Goal: Task Accomplishment & Management: Manage account settings

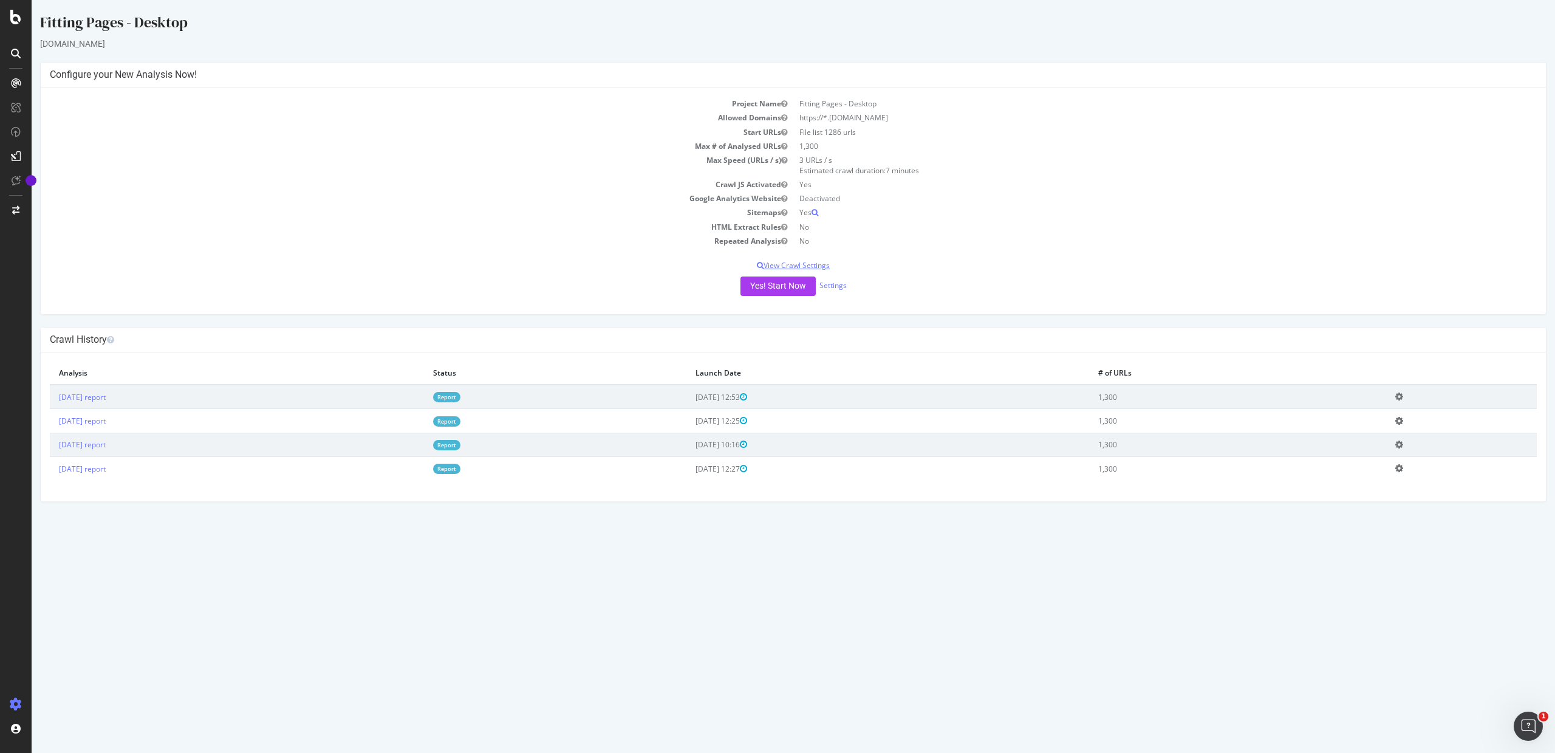
click at [822, 267] on p "View Crawl Settings" at bounding box center [793, 265] width 1487 height 10
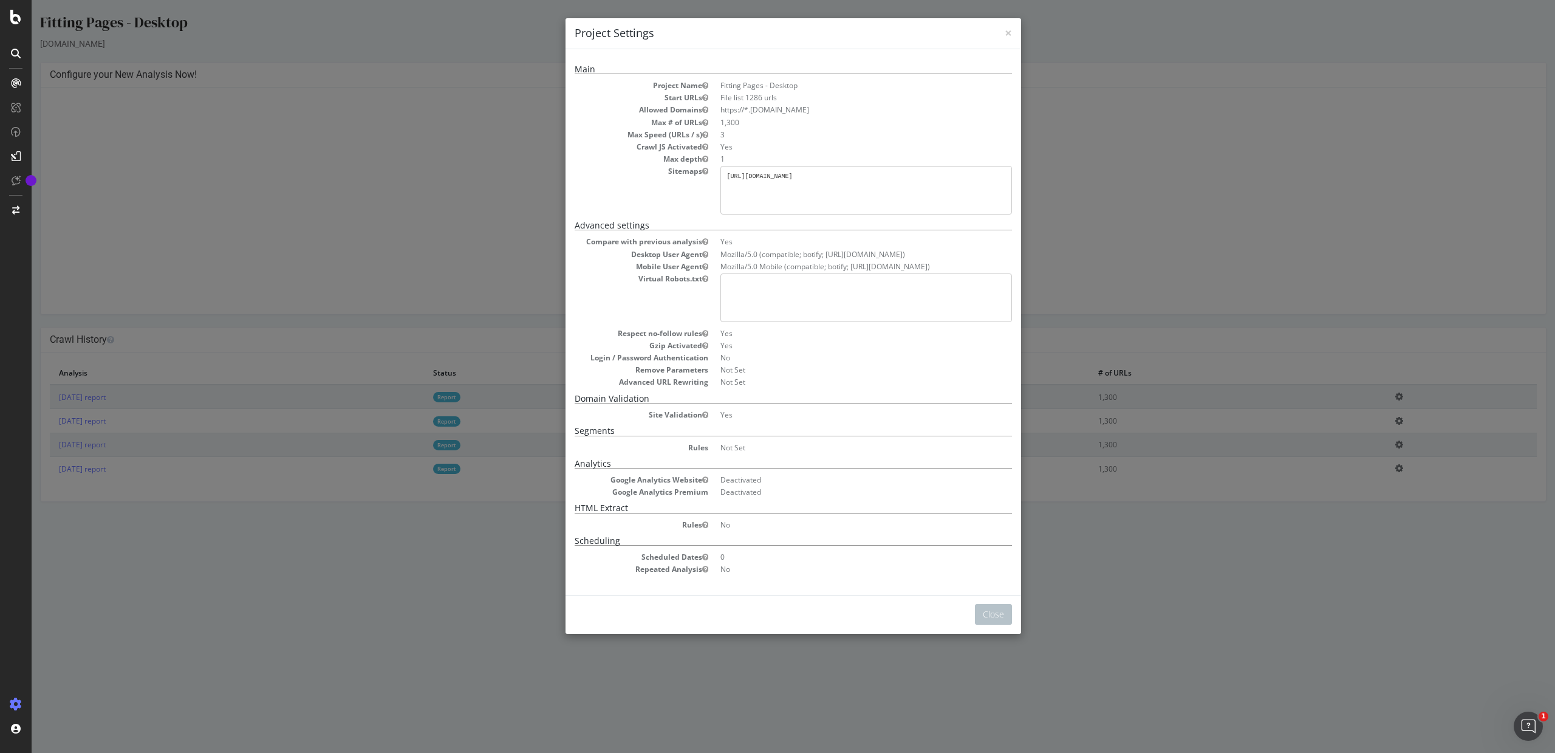
click at [1207, 642] on div "× Close Project Settings Main Project Name Fitting Pages - Desktop Start URLs F…" at bounding box center [793, 376] width 1523 height 753
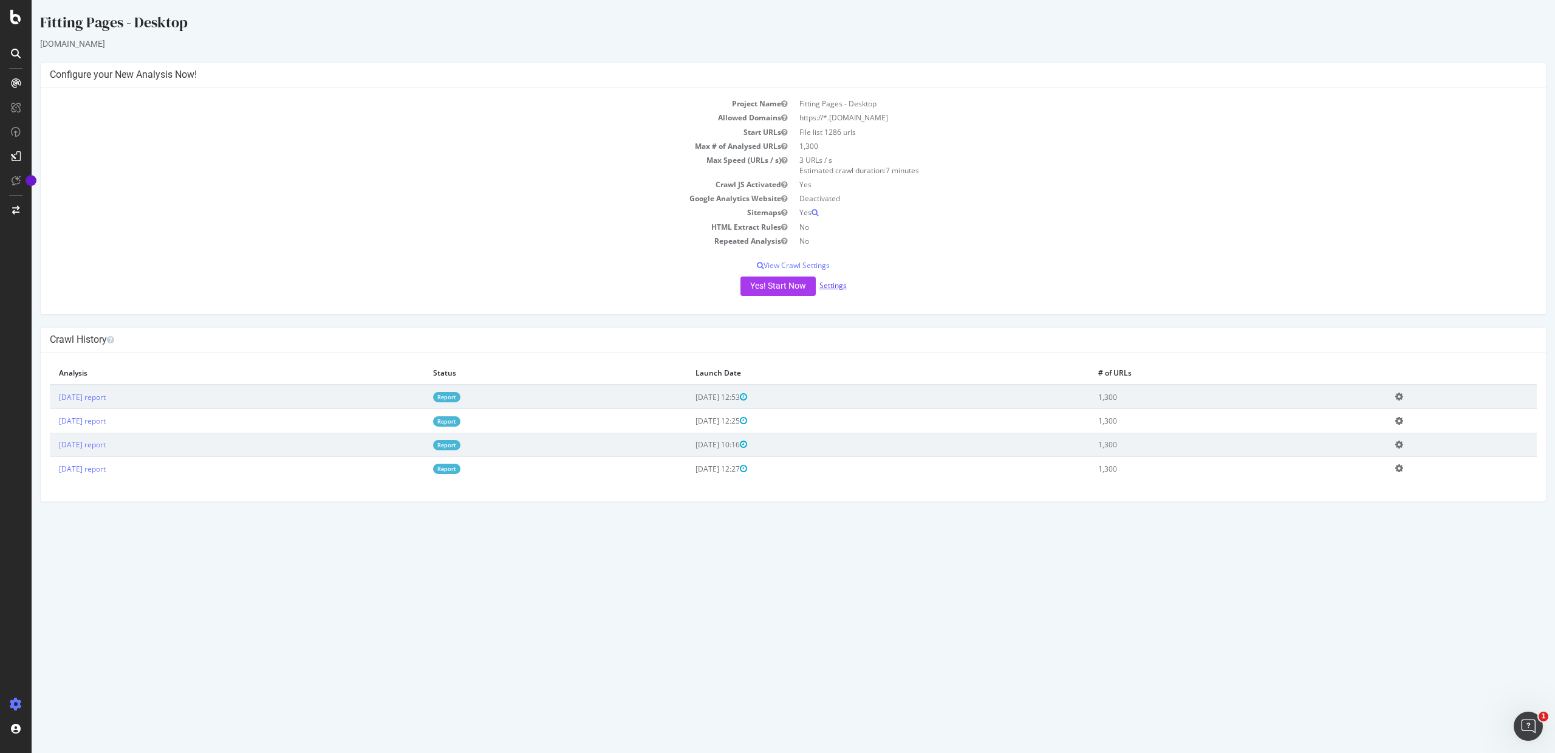
click at [829, 284] on link "Settings" at bounding box center [832, 285] width 27 height 10
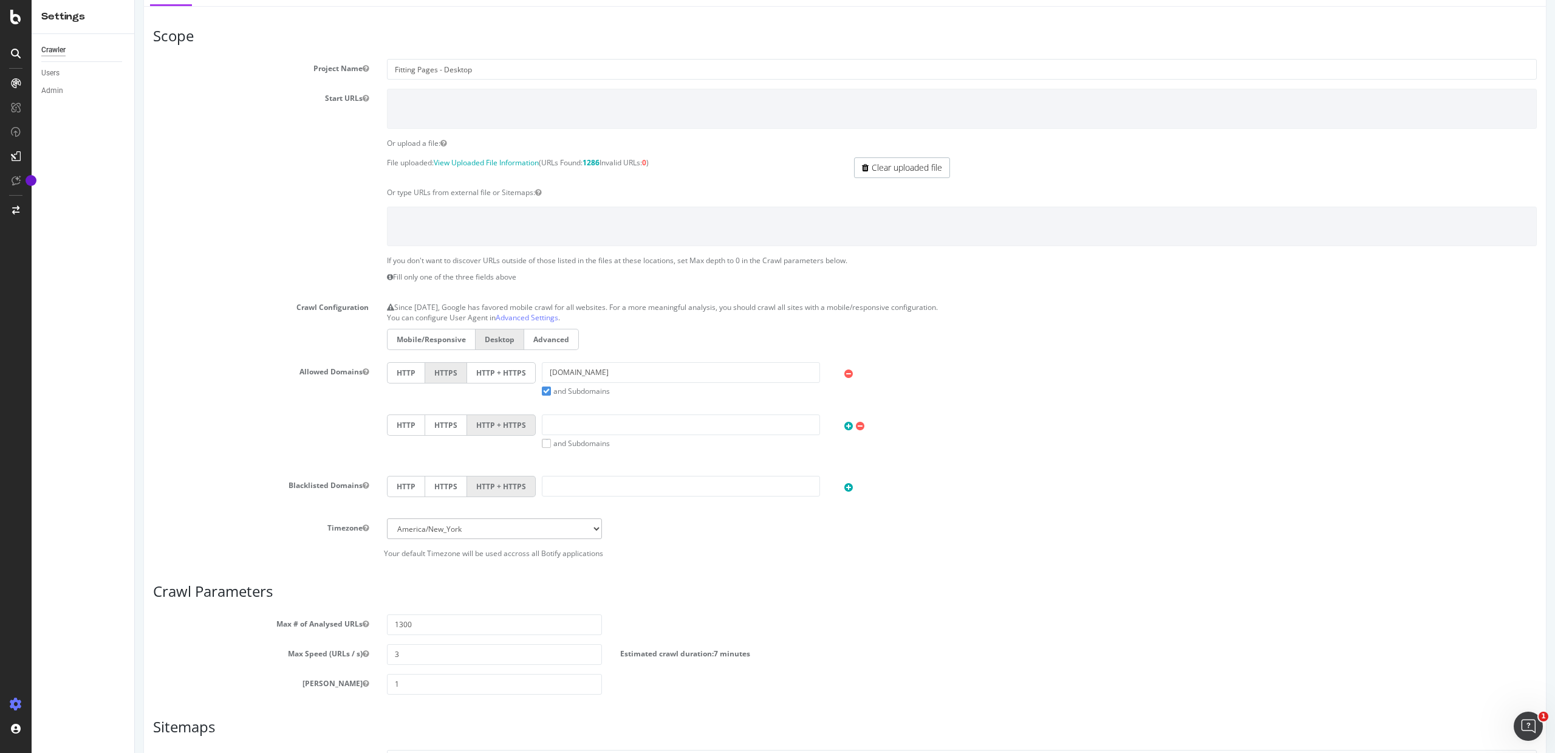
scroll to position [53, 0]
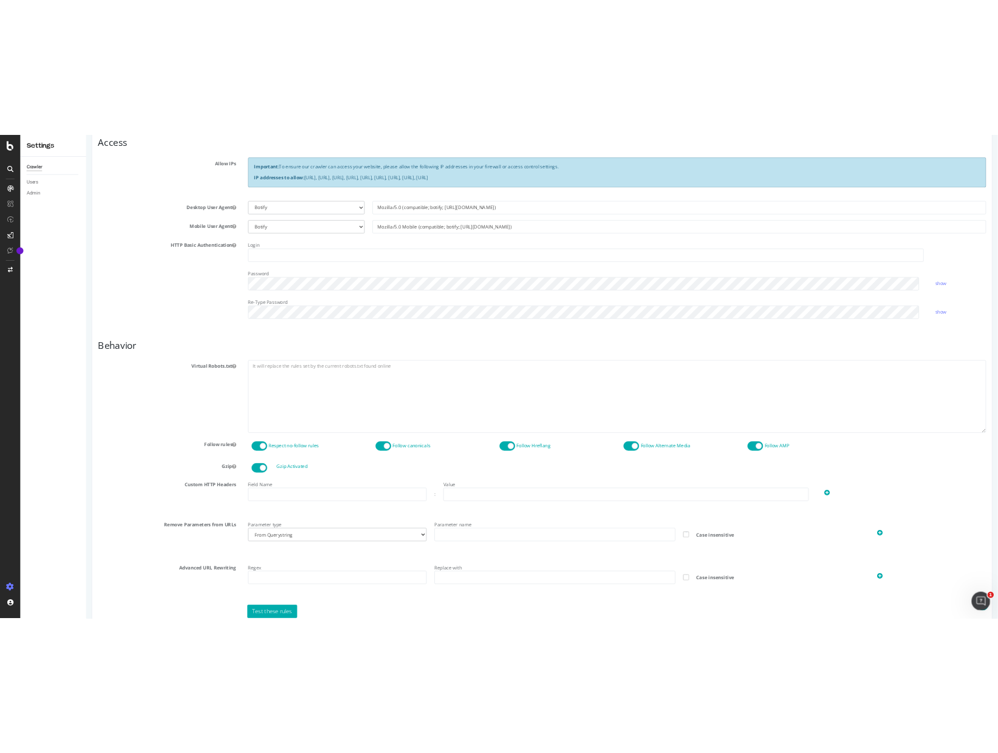
scroll to position [310, 0]
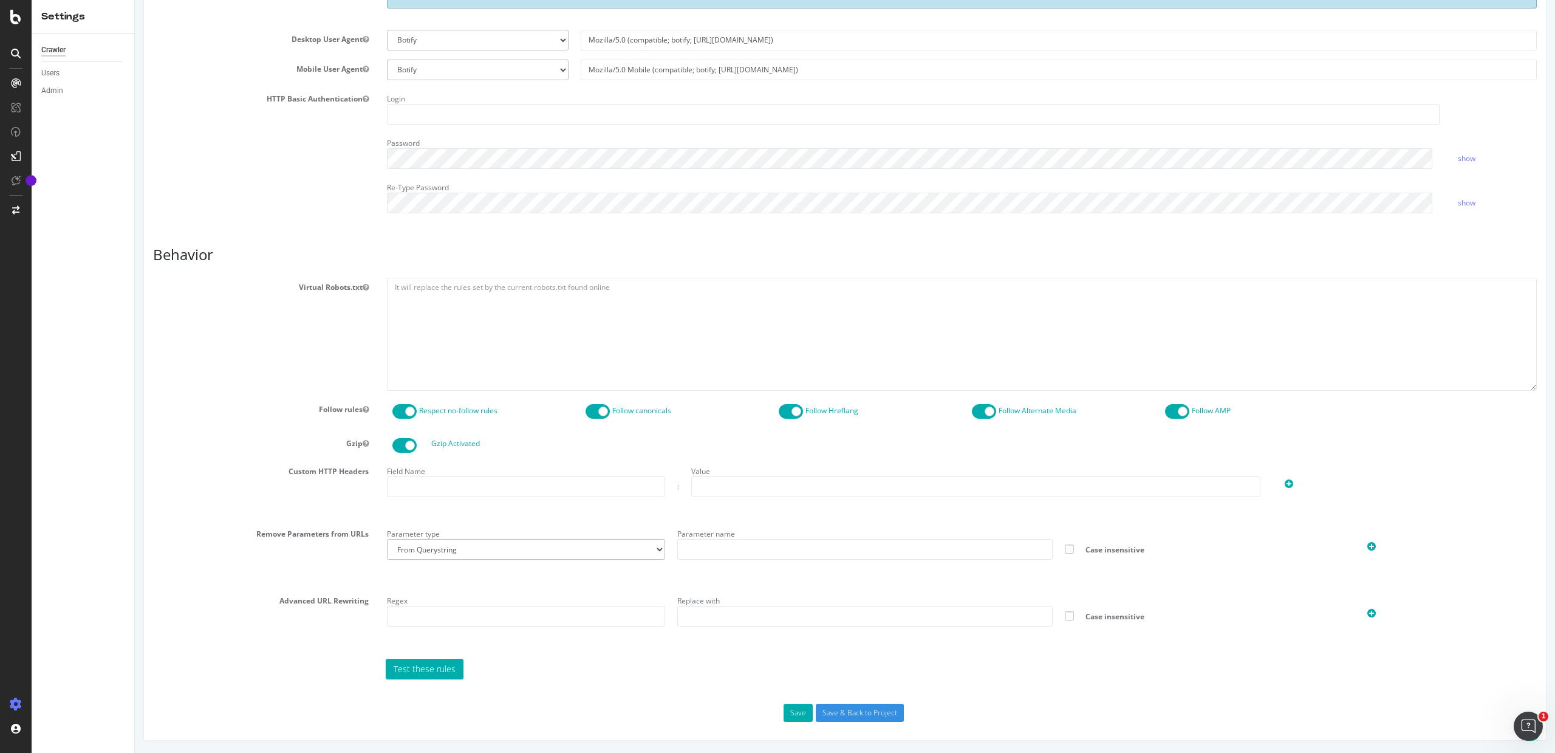
click at [446, 556] on select "From Querystring From Semicolon" at bounding box center [526, 549] width 278 height 21
click at [387, 539] on select "From Querystring From Semicolon" at bounding box center [526, 549] width 278 height 21
click at [310, 558] on div "Remove Parameters from URLs Parameter type From Querystring From Semicolon Para…" at bounding box center [845, 553] width 1402 height 58
click at [439, 479] on input "text" at bounding box center [526, 486] width 278 height 21
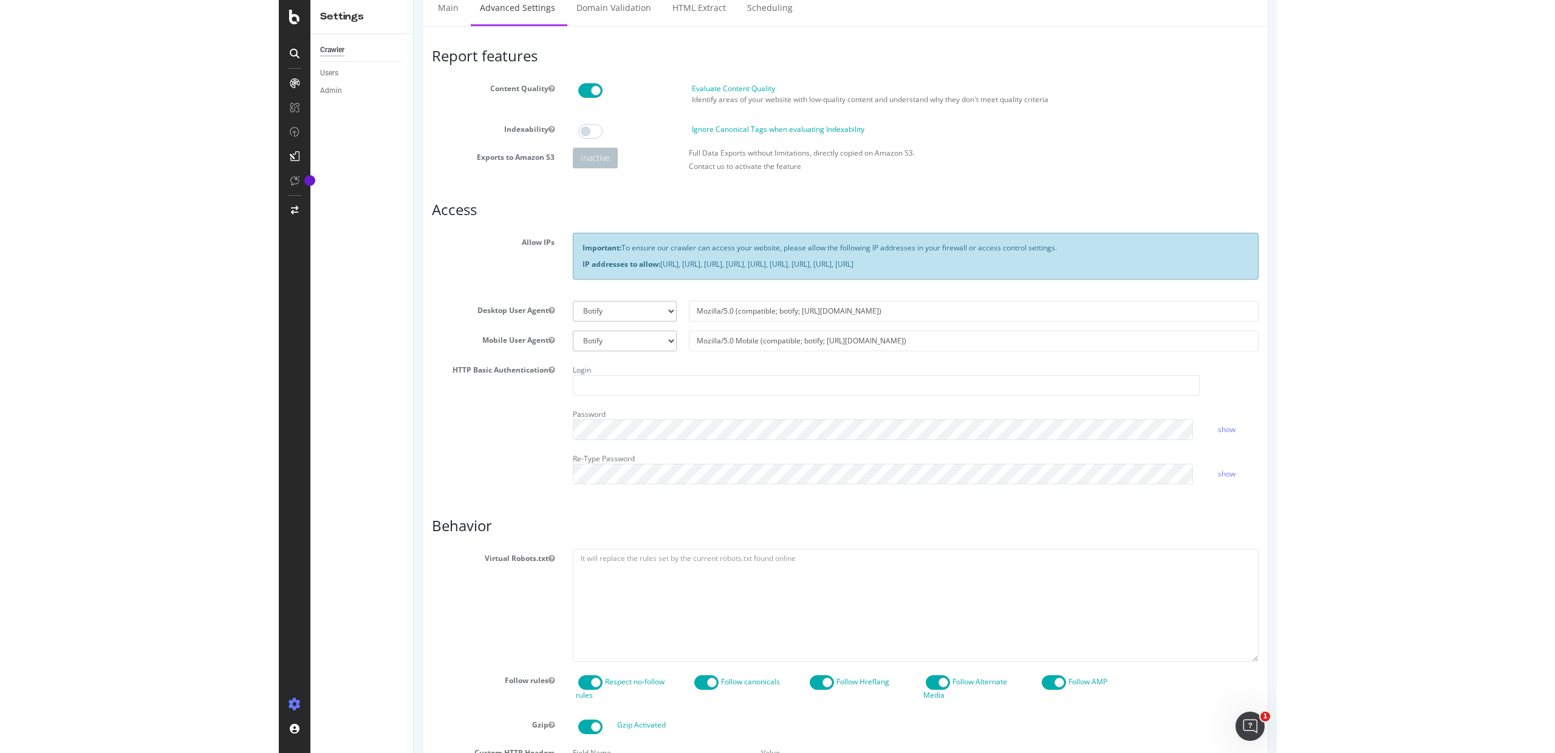
scroll to position [0, 0]
